Goal: Use online tool/utility: Utilize a website feature to perform a specific function

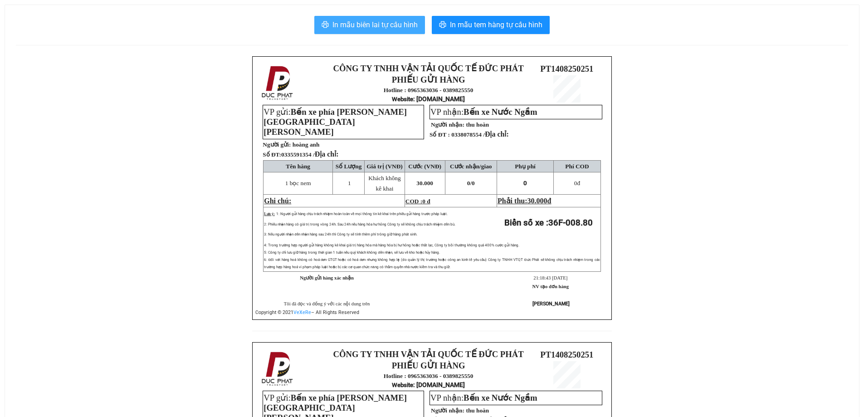
click at [394, 29] on span "In mẫu biên lai tự cấu hình" at bounding box center [374, 24] width 85 height 11
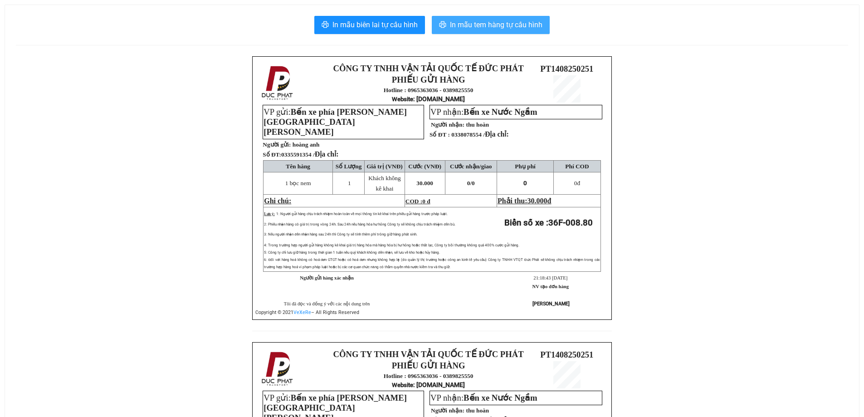
click at [478, 29] on span "In mẫu tem hàng tự cấu hình" at bounding box center [496, 24] width 92 height 11
